Goal: Find specific page/section: Find specific page/section

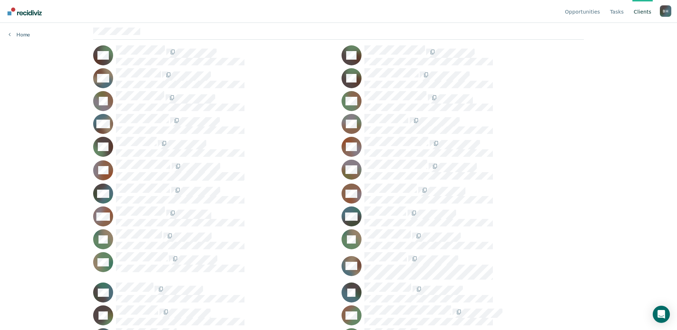
scroll to position [71, 0]
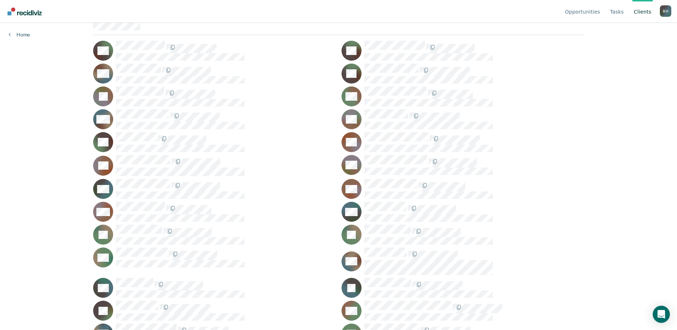
click at [180, 106] on div "JB" at bounding box center [214, 96] width 242 height 20
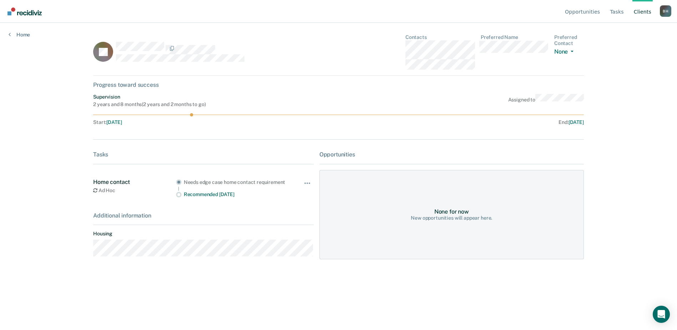
click at [14, 38] on div "Home" at bounding box center [19, 30] width 39 height 15
click at [18, 38] on link "Home" at bounding box center [19, 34] width 21 height 6
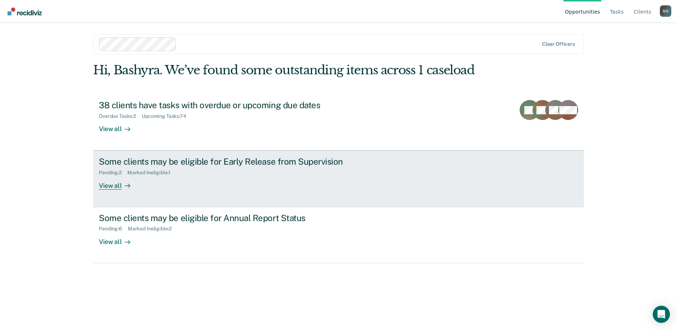
scroll to position [13, 0]
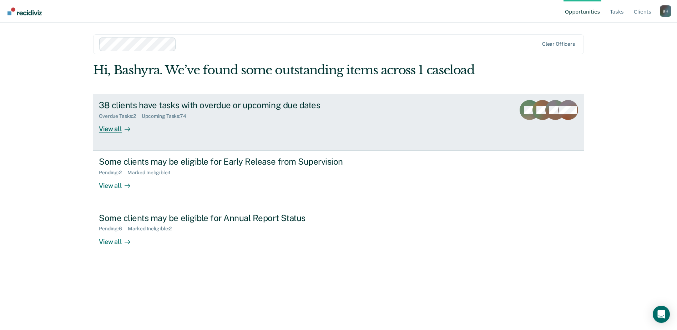
click at [130, 150] on link "38 clients have tasks with overdue or upcoming due dates Overdue Tasks : 2 Upco…" at bounding box center [338, 122] width 491 height 56
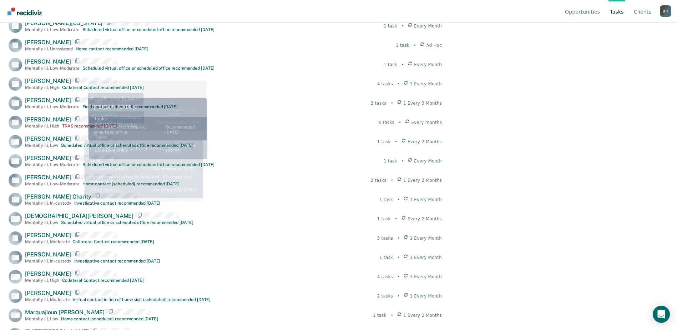
scroll to position [357, 0]
